Goal: Information Seeking & Learning: Learn about a topic

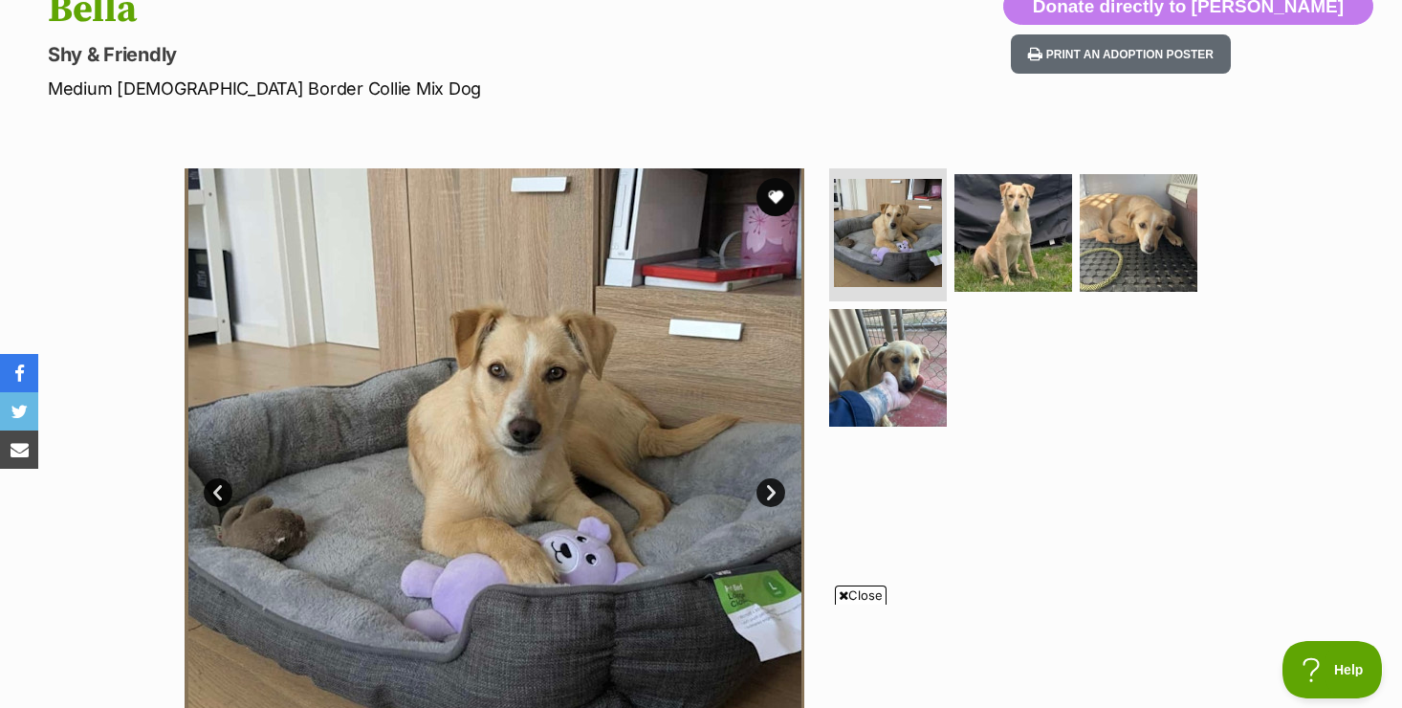
click at [872, 595] on span "Close" at bounding box center [861, 594] width 52 height 19
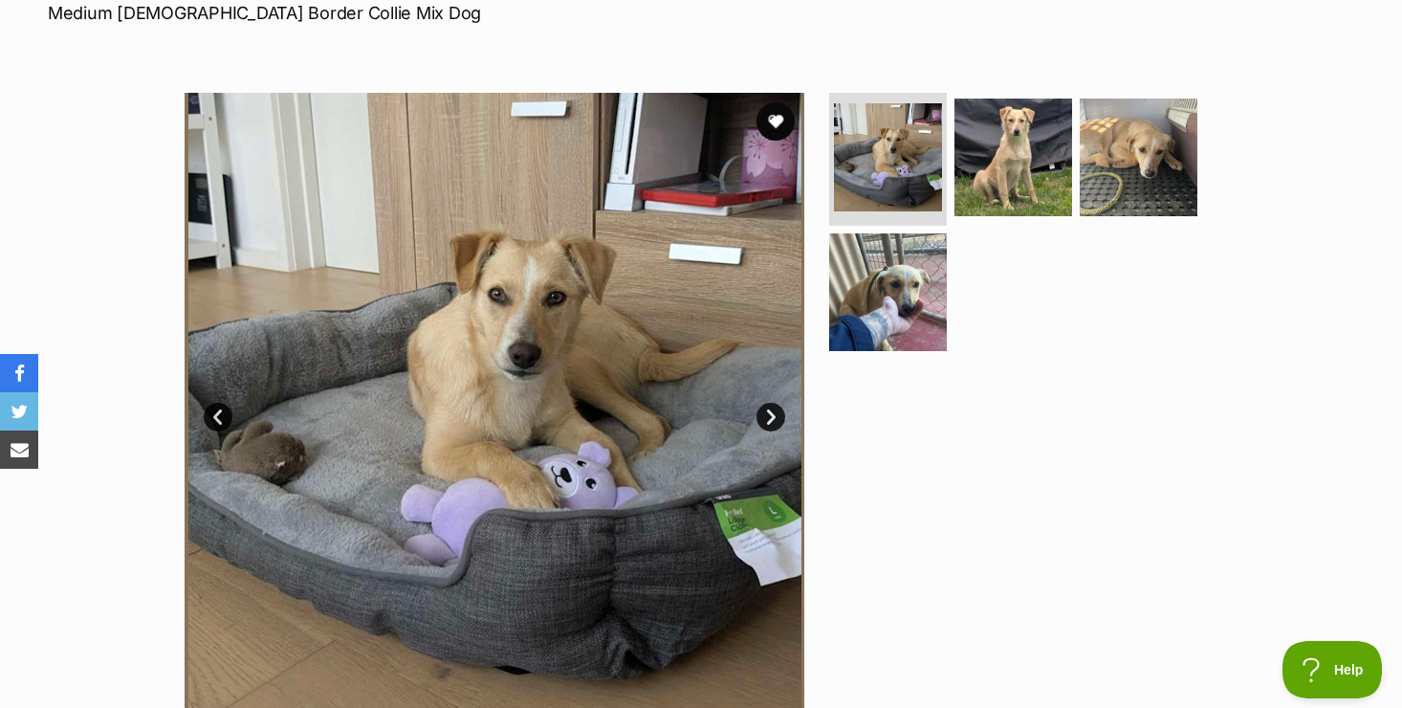
scroll to position [306, 0]
click at [776, 417] on link "Next" at bounding box center [771, 416] width 29 height 29
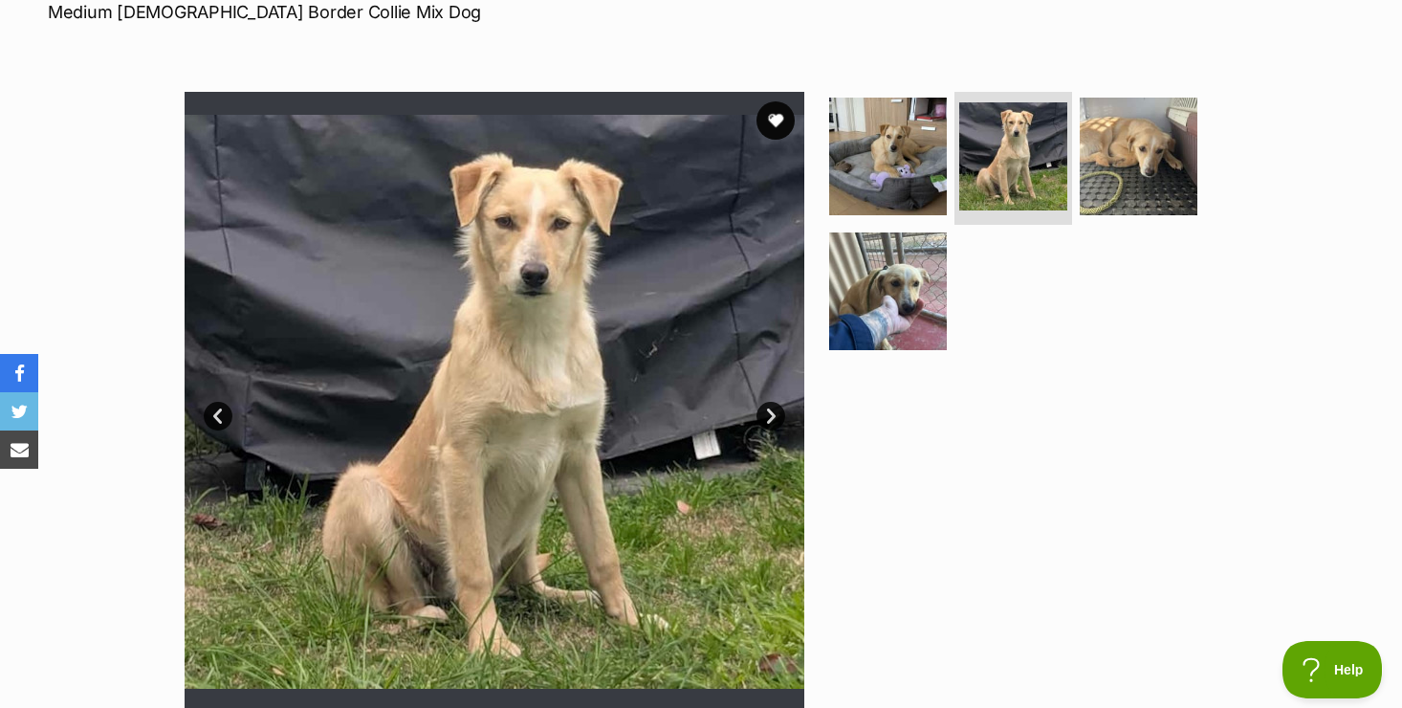
click at [768, 414] on link "Next" at bounding box center [771, 416] width 29 height 29
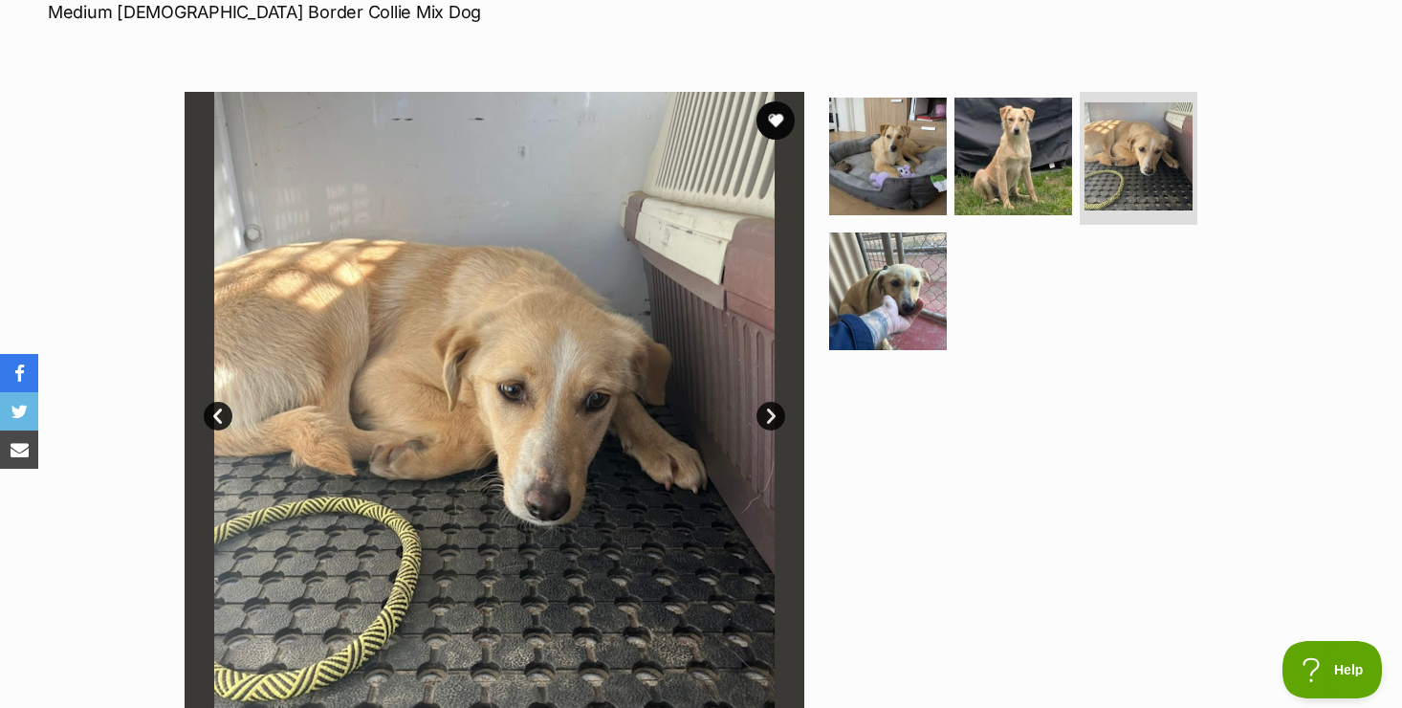
click at [768, 414] on link "Next" at bounding box center [771, 416] width 29 height 29
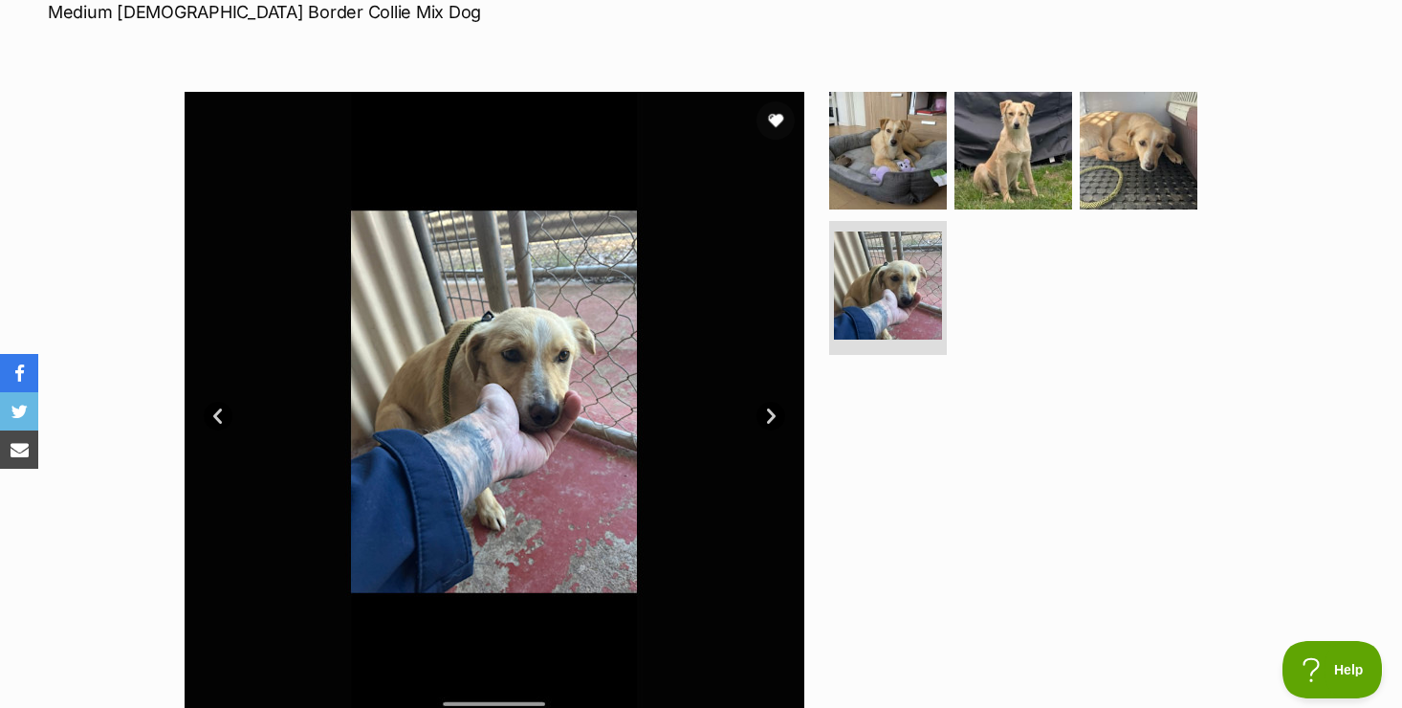
click at [768, 414] on link "Next" at bounding box center [771, 416] width 29 height 29
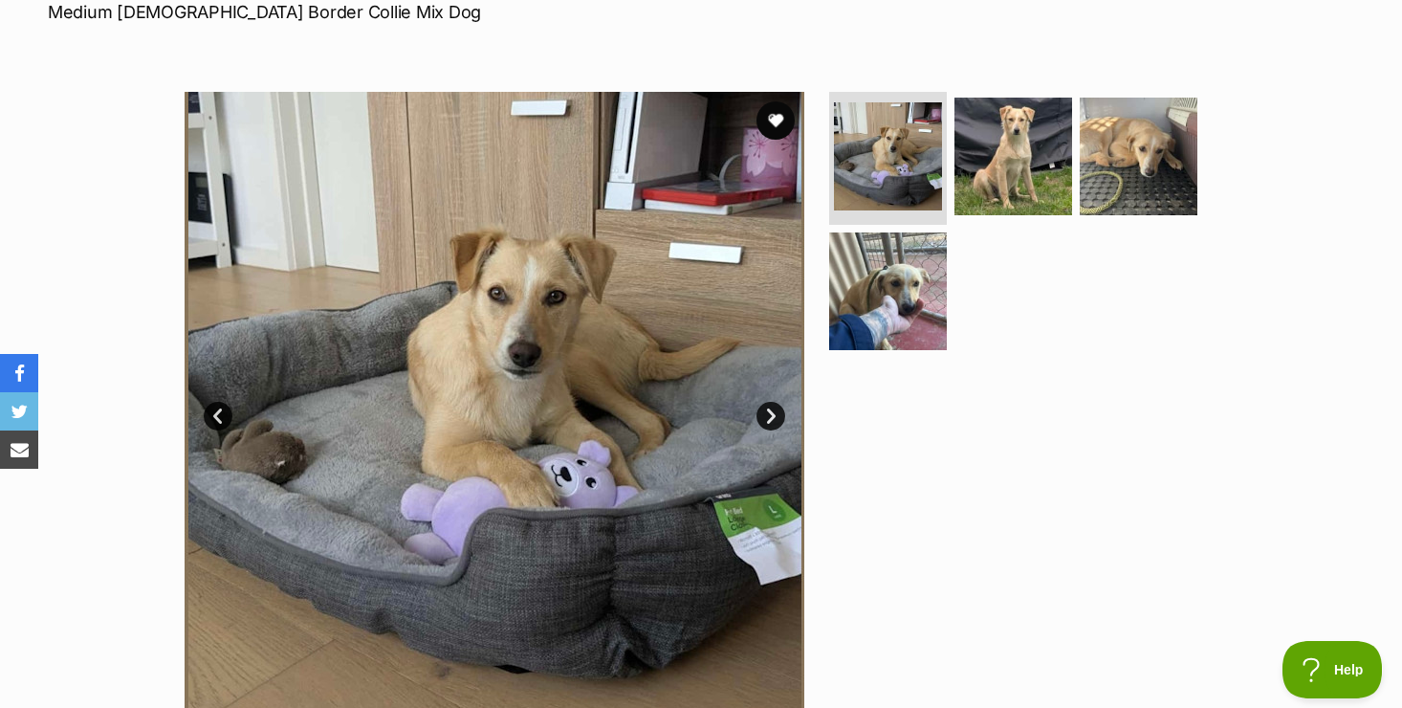
click at [136, 556] on div "Available 1 of 4 images 1 of 4 images 1 of 4 images 1 of 4 images Next Prev 1 2…" at bounding box center [701, 387] width 1402 height 649
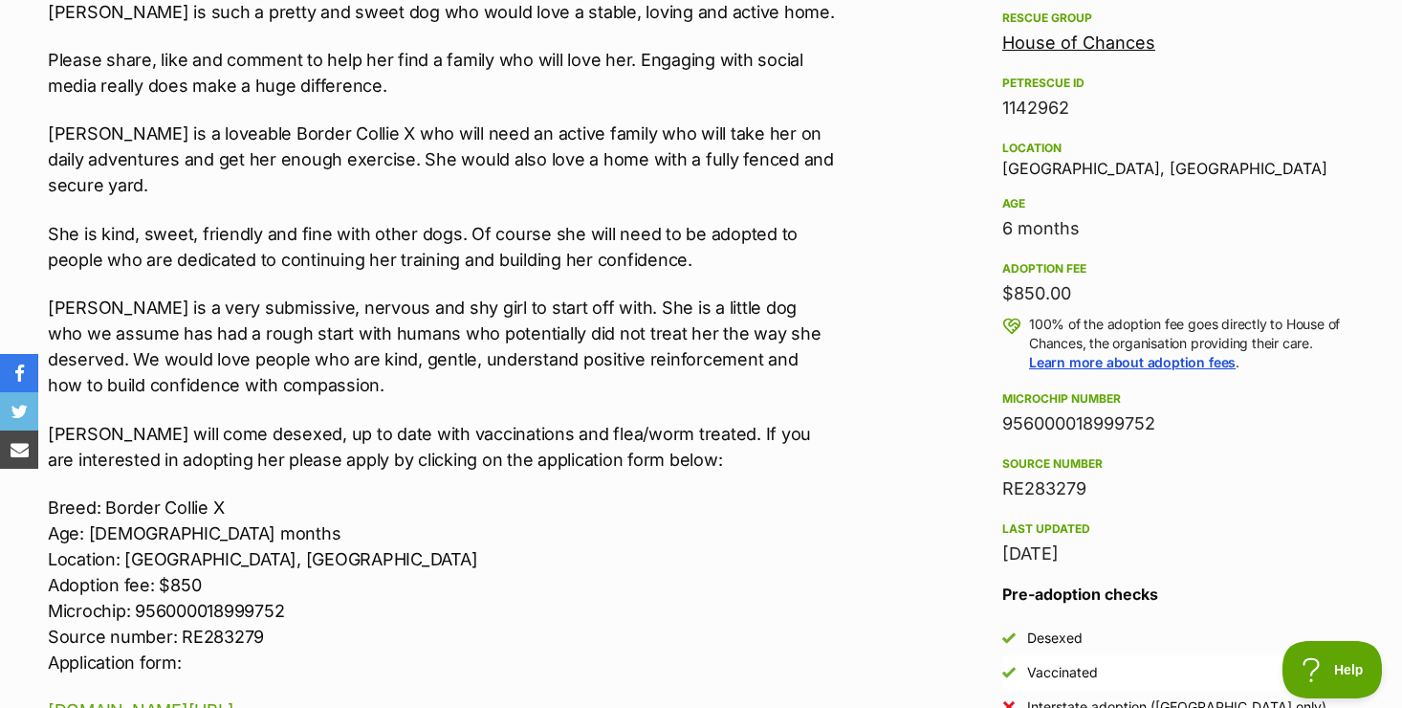
scroll to position [1148, 0]
